Goal: Check status: Check status

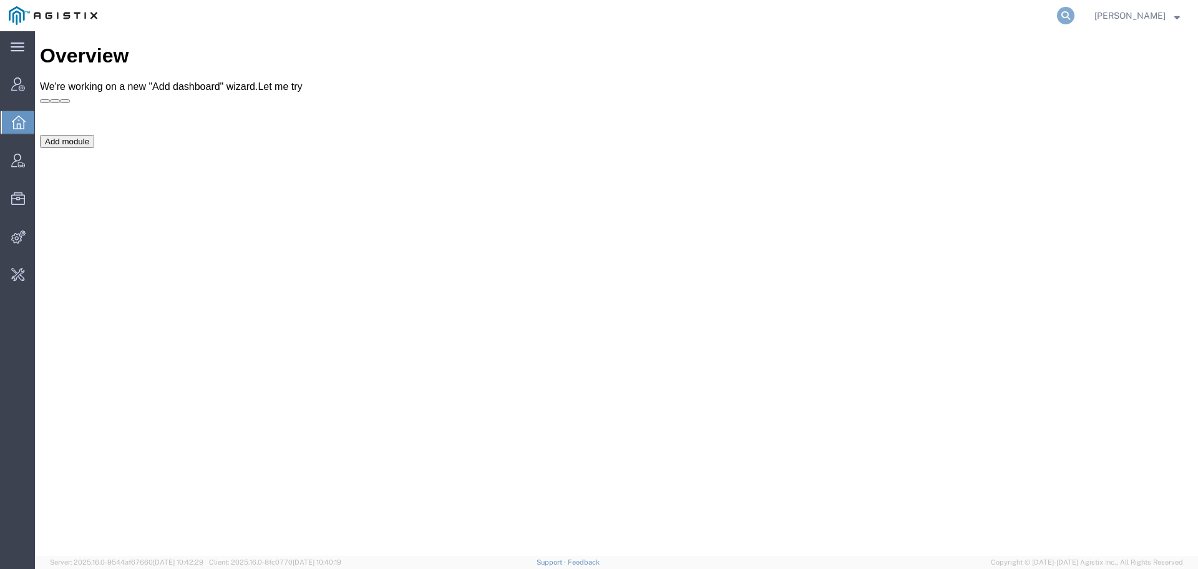
click at [1064, 14] on icon at bounding box center [1065, 15] width 17 height 17
paste input "56261696"
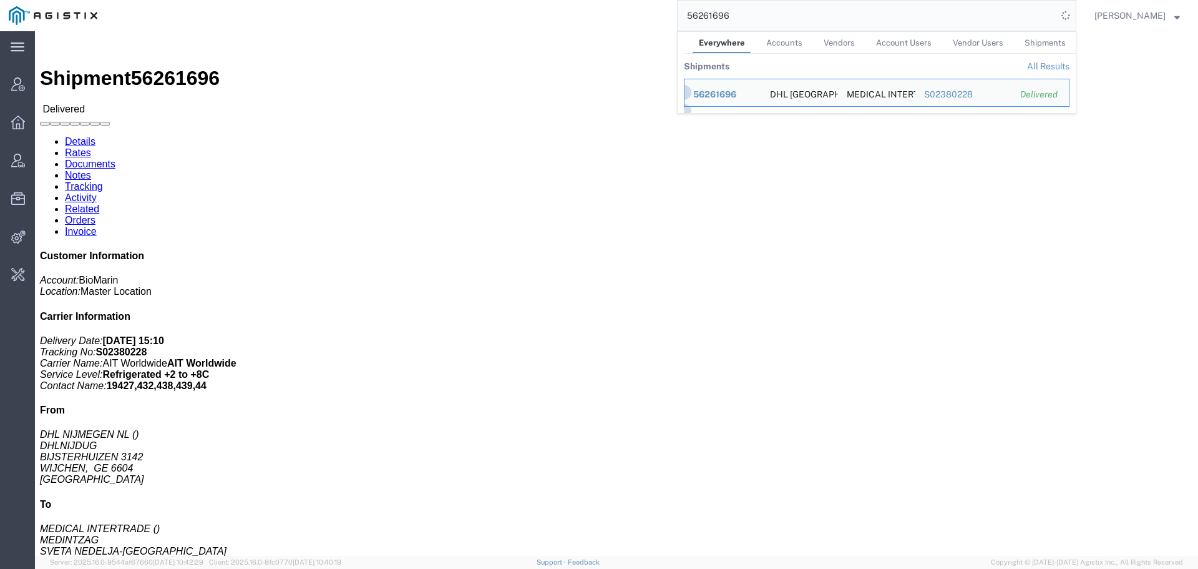
click link "Documents"
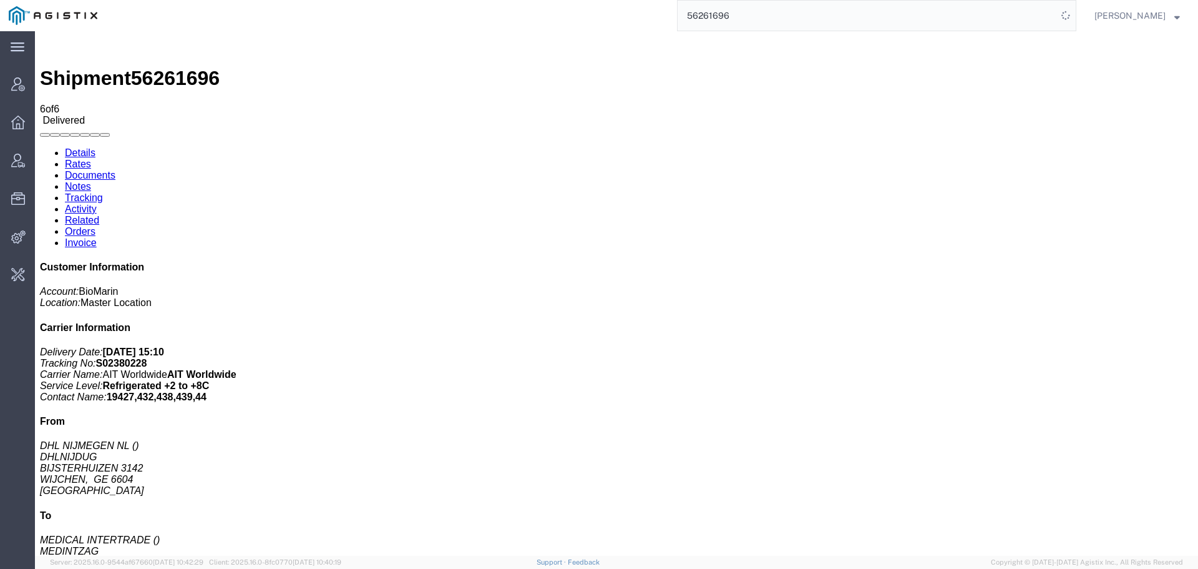
click at [103, 192] on link "Tracking" at bounding box center [84, 197] width 38 height 11
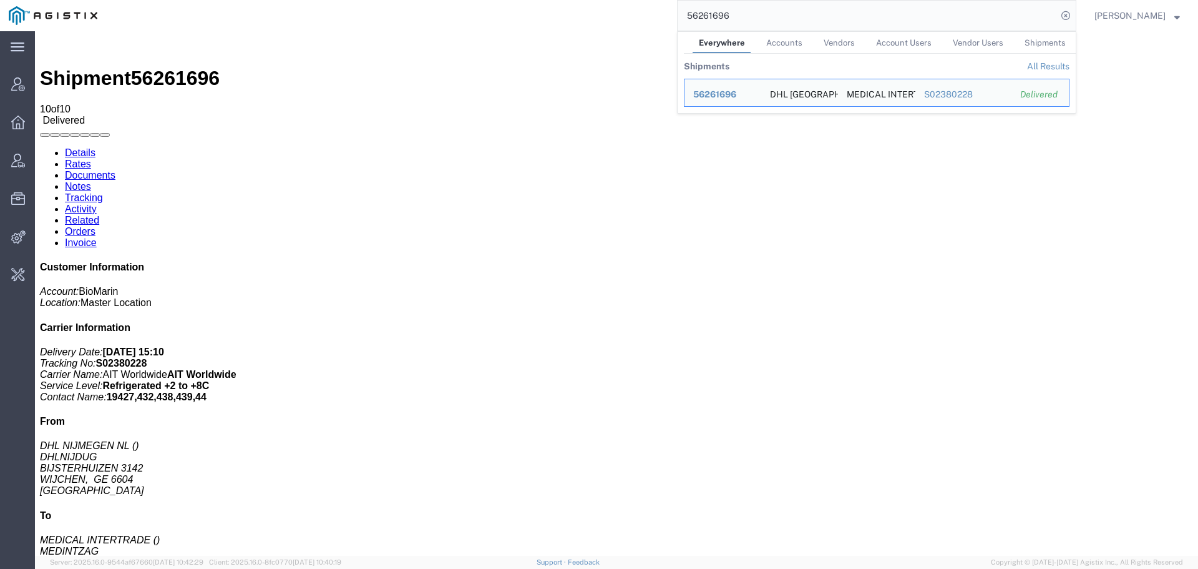
click at [97, 203] on link "Activity" at bounding box center [81, 208] width 32 height 11
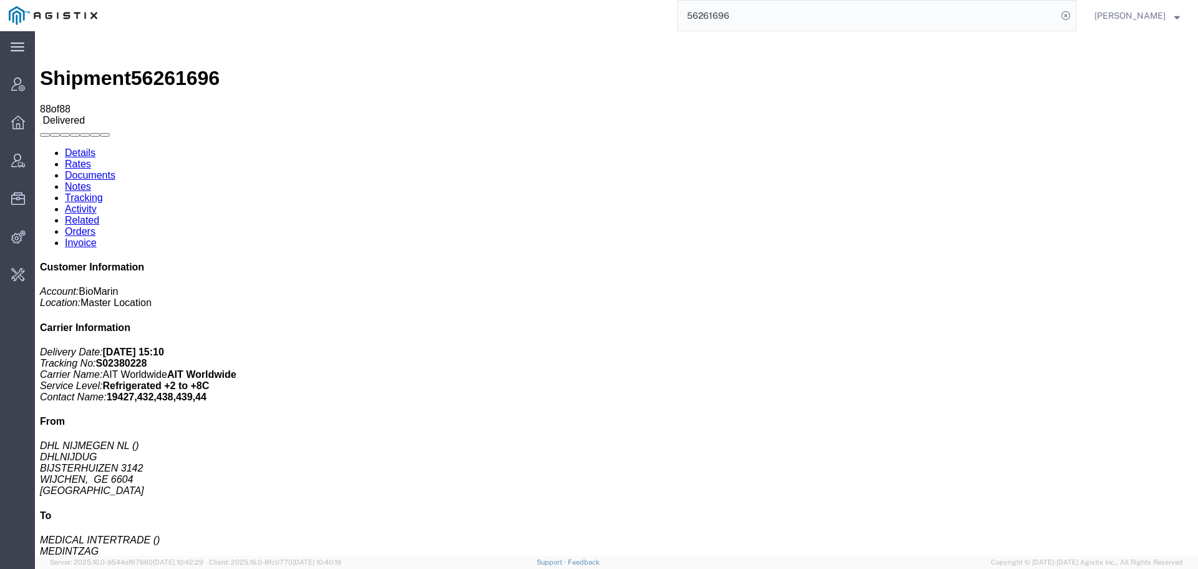
click at [76, 147] on link "Details" at bounding box center [80, 152] width 31 height 11
click at [35, 31] on div at bounding box center [35, 31] width 0 height 0
click at [707, 19] on input "56261696" at bounding box center [868, 16] width 380 height 30
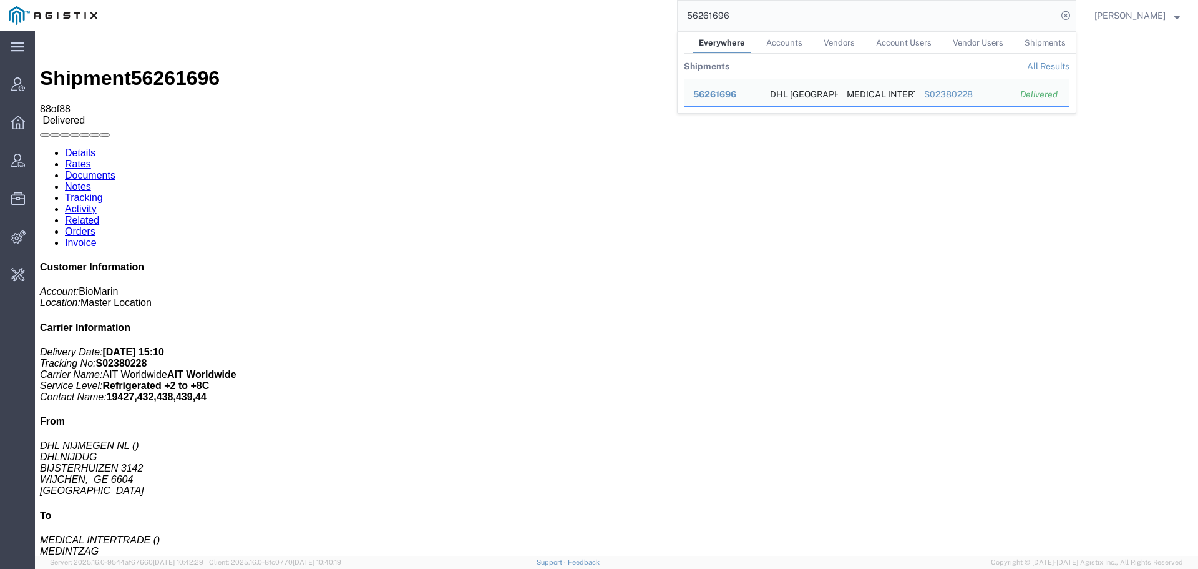
click at [707, 19] on input "56261696" at bounding box center [868, 16] width 380 height 30
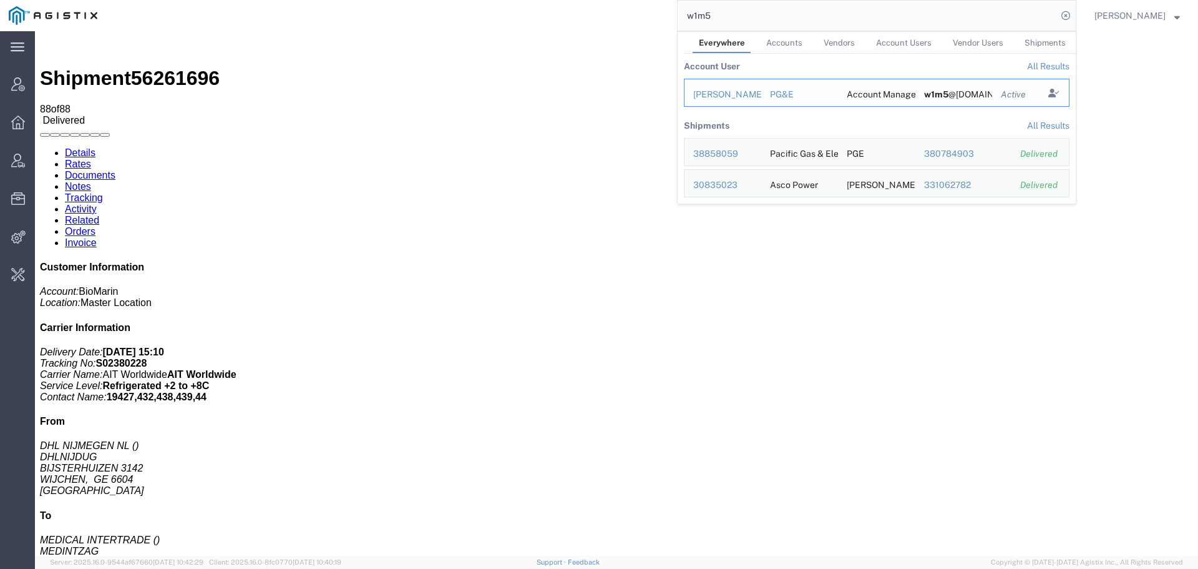
click at [728, 94] on div "[PERSON_NAME]" at bounding box center [722, 94] width 59 height 13
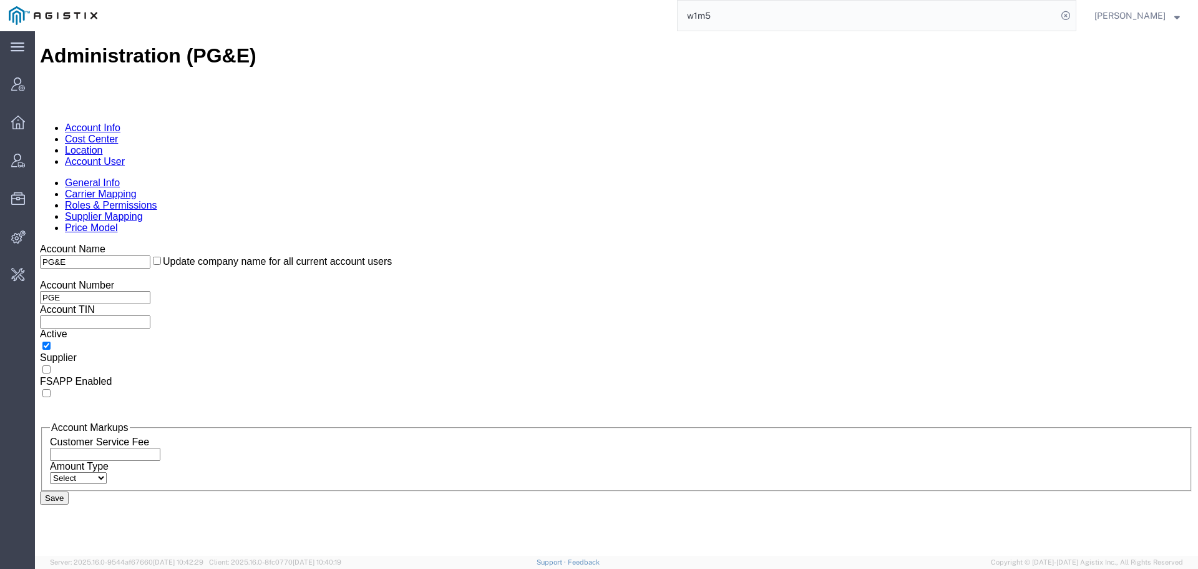
click at [103, 145] on link "Location" at bounding box center [84, 150] width 38 height 11
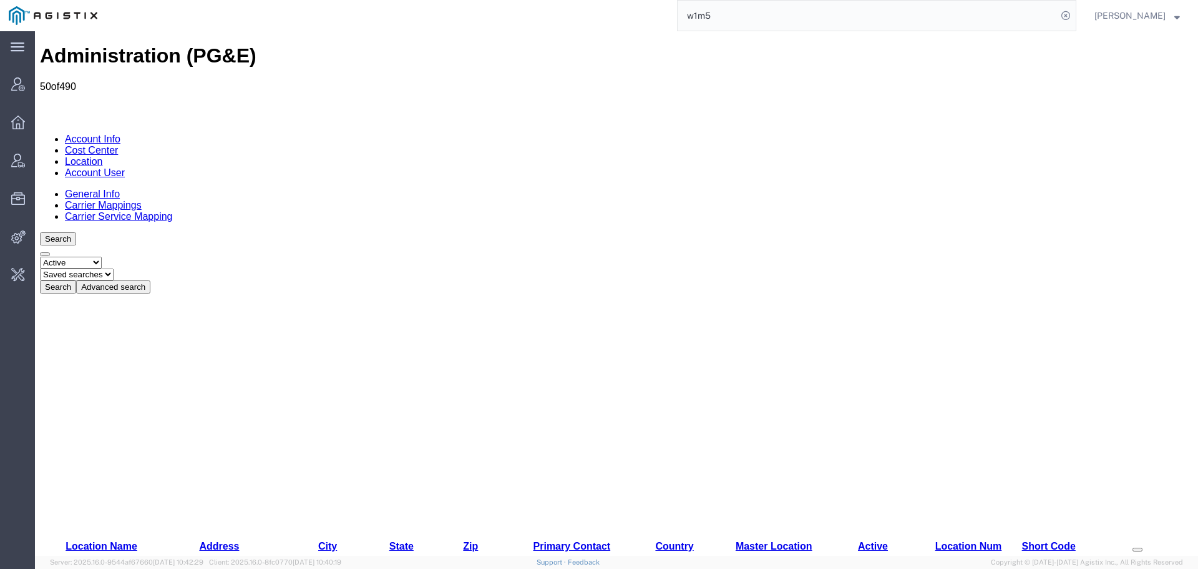
click at [318, 541] on link "City" at bounding box center [327, 546] width 19 height 11
drag, startPoint x: 1190, startPoint y: 92, endPoint x: 1190, endPoint y: 146, distance: 53.7
click at [1103, 232] on div "Search Select status Active All Inactive Saved searches Search Advanced search …" at bounding box center [617, 262] width 1154 height 61
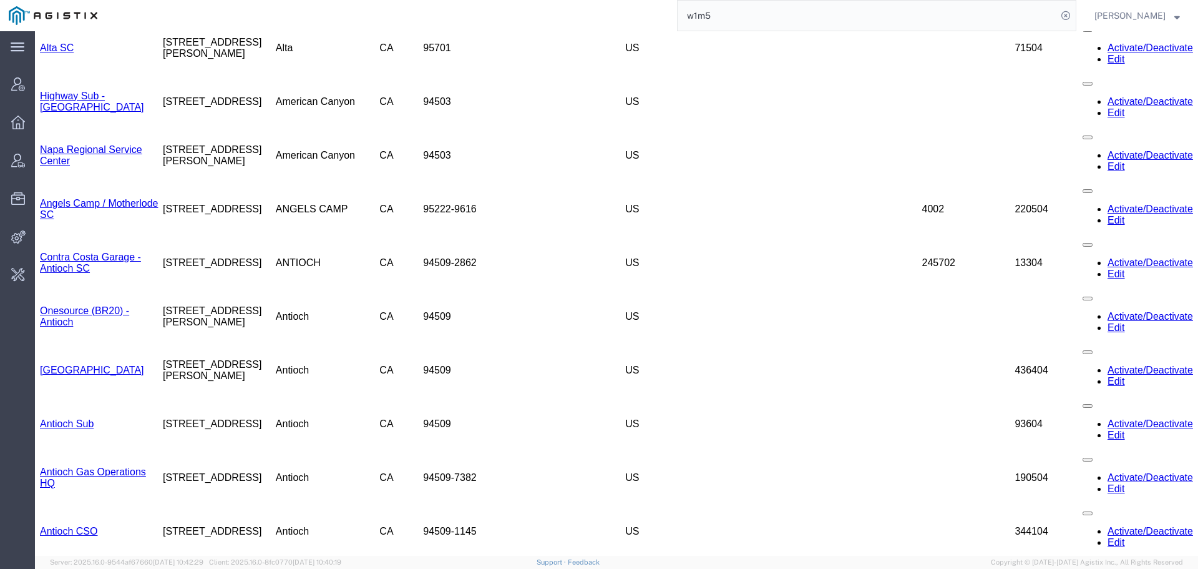
scroll to position [698, 0]
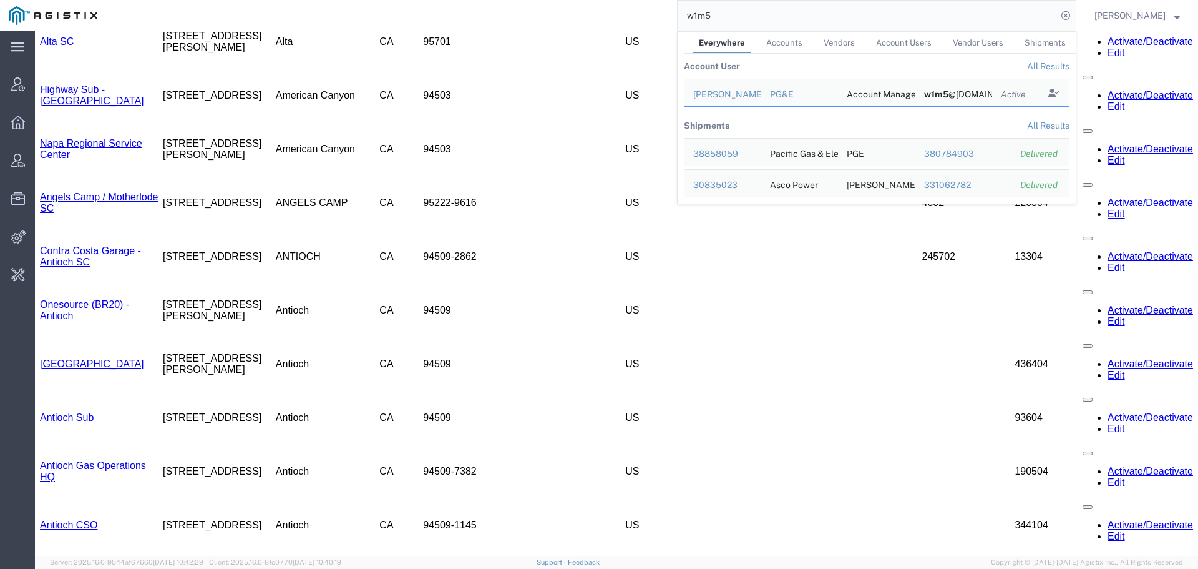
drag, startPoint x: 728, startPoint y: 15, endPoint x: 641, endPoint y: -20, distance: 94.1
click at [641, 0] on html "main_menu Created with Sketch. Collapse Menu Account Manager Overview Vendor Ma…" at bounding box center [599, 284] width 1198 height 569
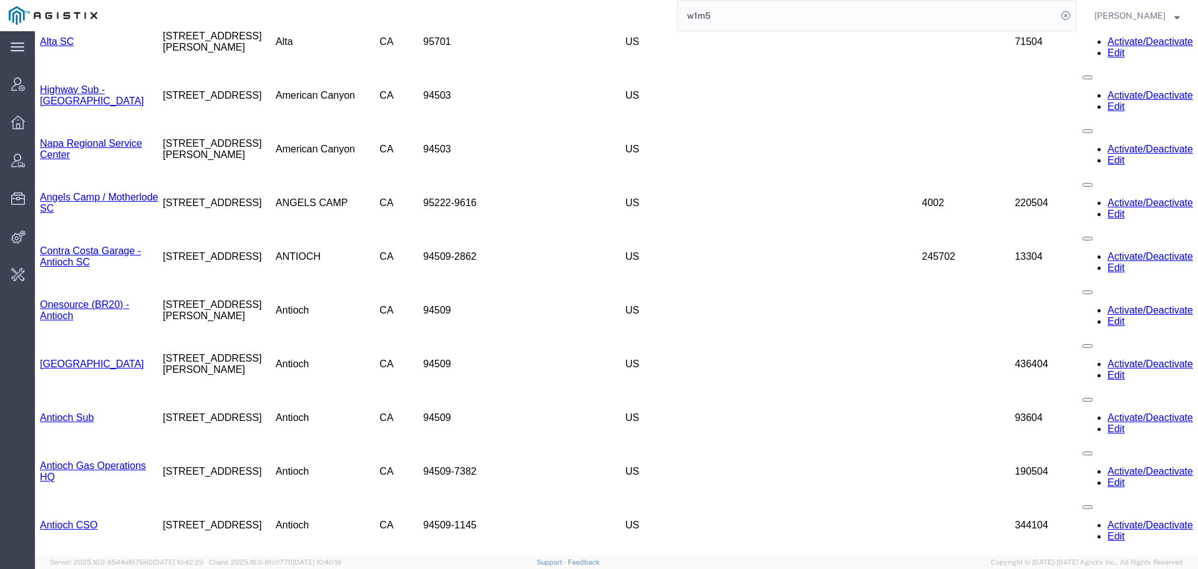
paste input "56439367"
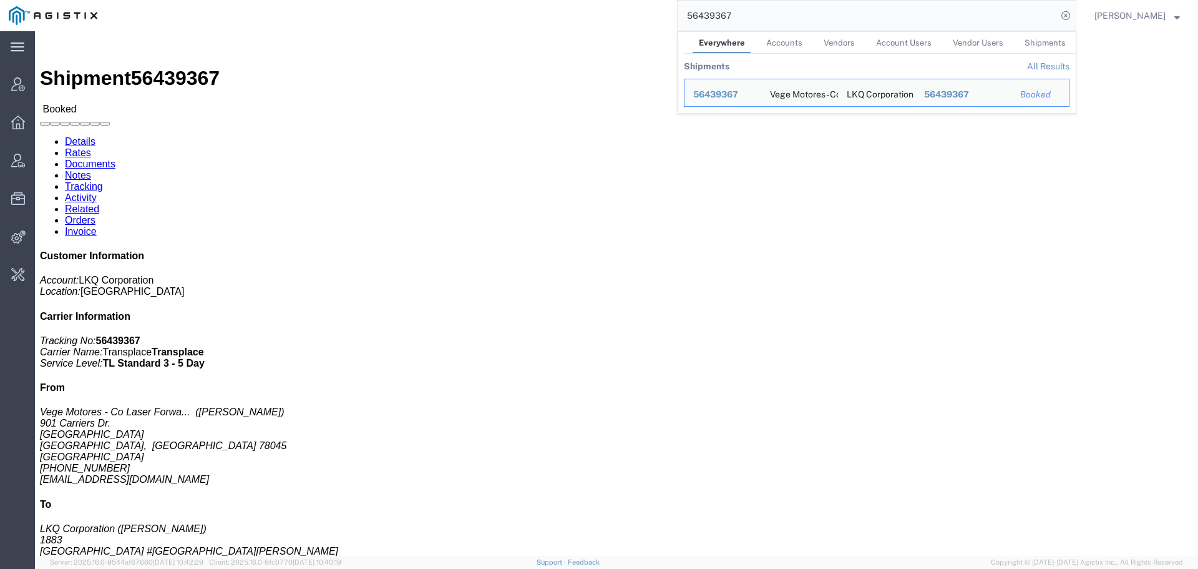
drag, startPoint x: 1158, startPoint y: 421, endPoint x: 1197, endPoint y: 22, distance: 400.8
click div "Leg 1 - Truckload Number of trucks: 1"
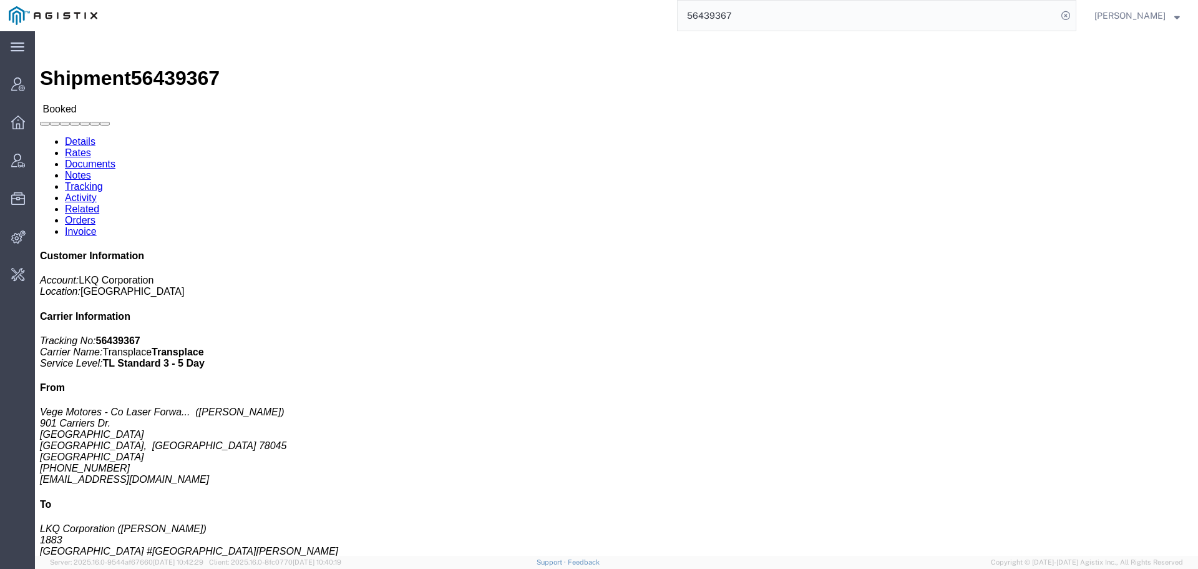
click at [697, 16] on input "56439367" at bounding box center [868, 16] width 380 height 30
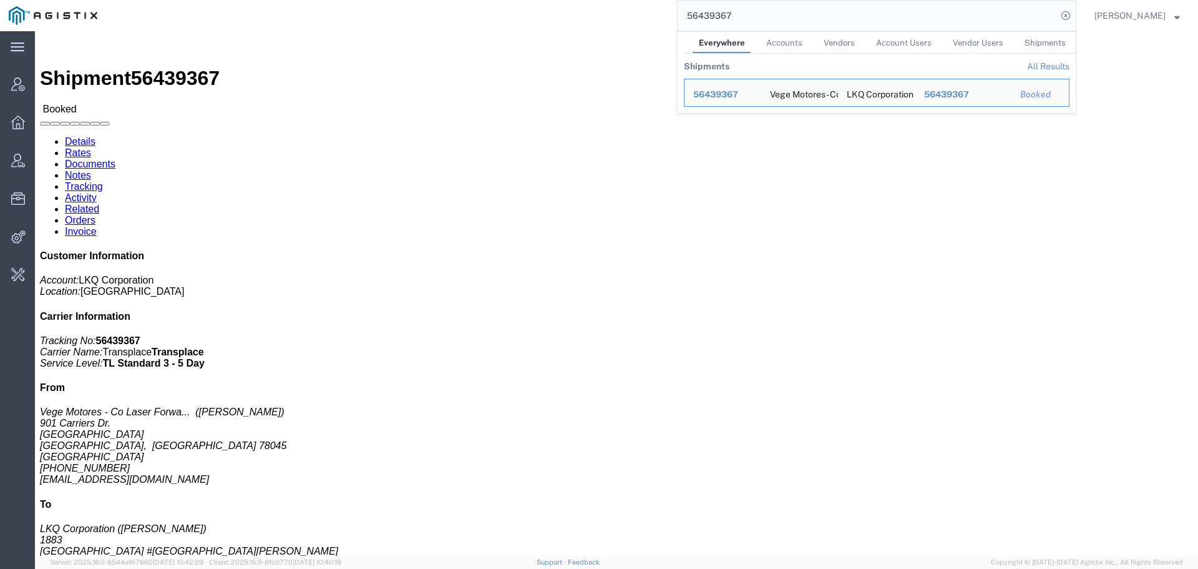
click at [697, 16] on input "56439367" at bounding box center [868, 16] width 380 height 30
paste input "72"
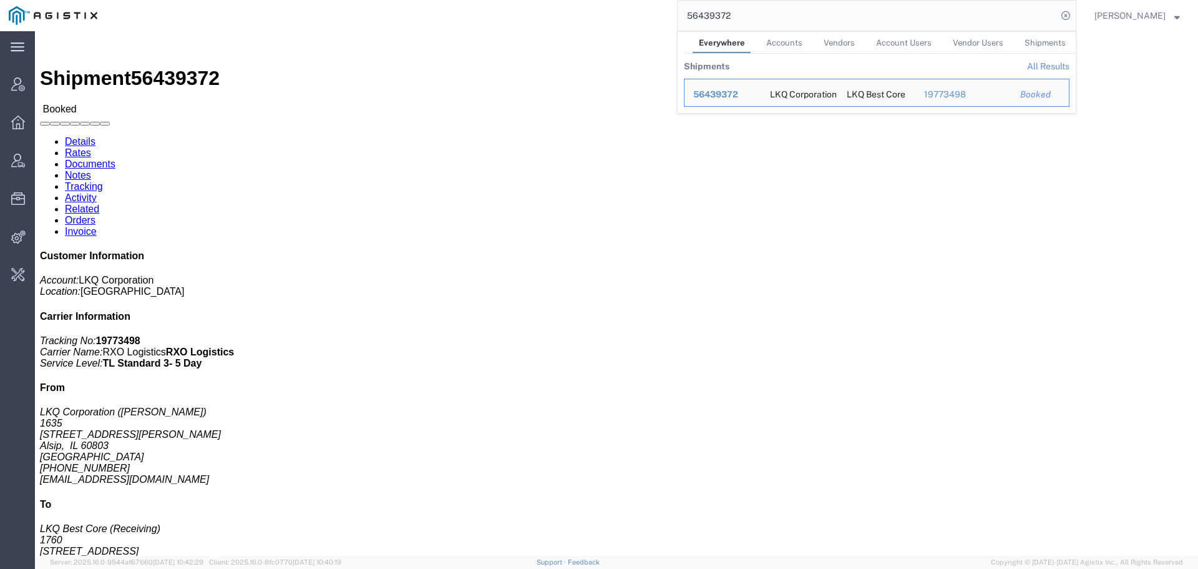
click at [701, 12] on input "56439372" at bounding box center [868, 16] width 380 height 30
paste input "68069"
type input "56468069"
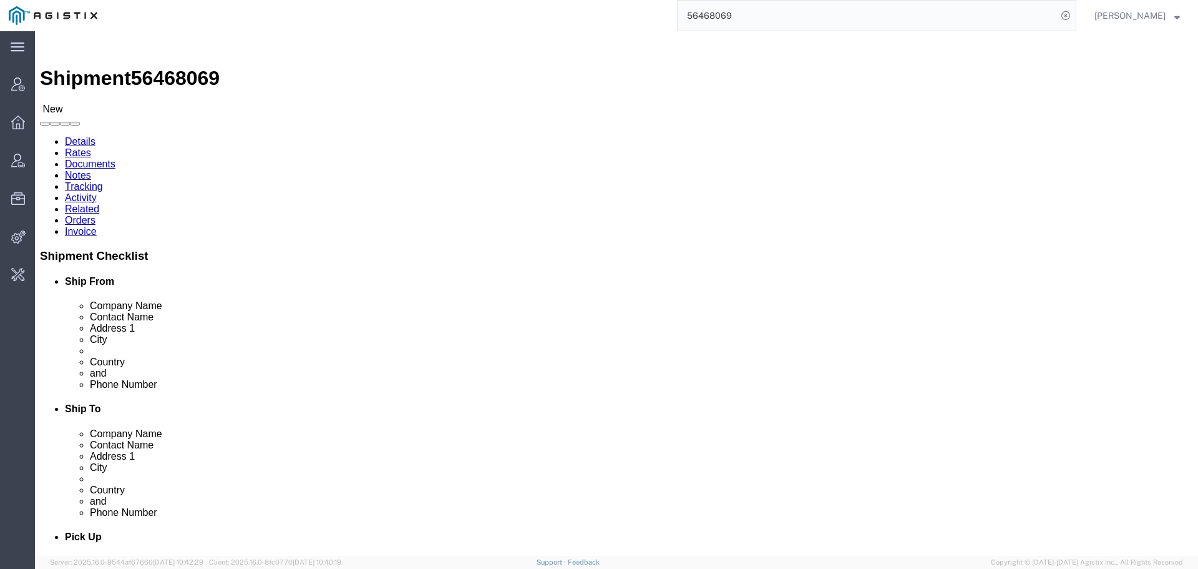
click link "Activity"
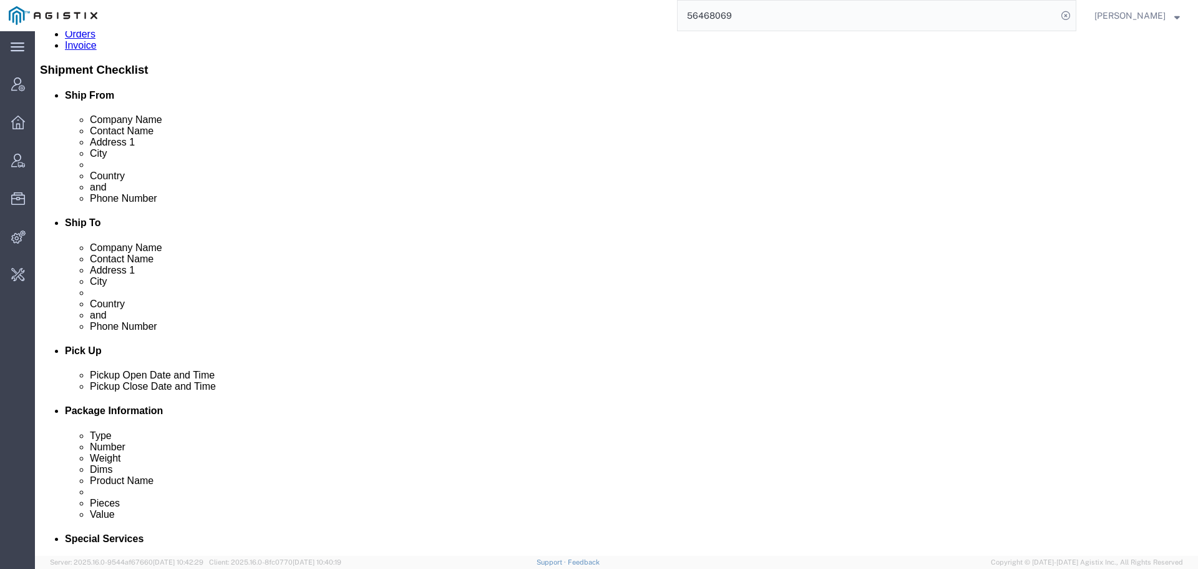
scroll to position [202, 0]
